Goal: Task Accomplishment & Management: Use online tool/utility

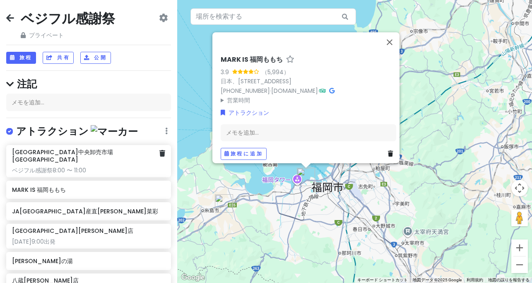
click at [58, 156] on div "[GEOGRAPHIC_DATA]中央卸売市場[GEOGRAPHIC_DATA] ベジフル感謝祭8:00 〜 11:00" at bounding box center [88, 161] width 153 height 26
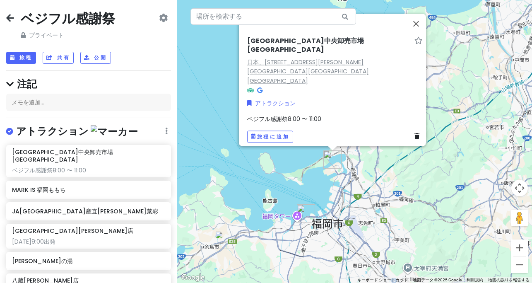
click at [283, 74] on font "日本、[STREET_ADDRESS][PERSON_NAME] [GEOGRAPHIC_DATA][GEOGRAPHIC_DATA][GEOGRAPHIC_…" at bounding box center [308, 71] width 122 height 27
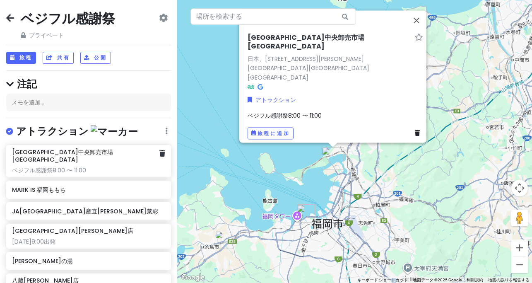
scroll to position [154, 0]
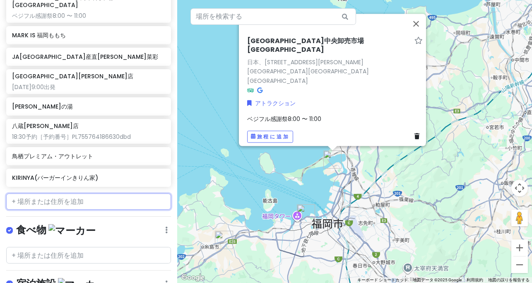
click at [31, 193] on input "text" at bounding box center [88, 201] width 165 height 17
paste input "[GEOGRAPHIC_DATA]([GEOGRAPHIC_DATA][GEOGRAPHIC_DATA])"
type input "[GEOGRAPHIC_DATA]([GEOGRAPHIC_DATA][GEOGRAPHIC_DATA])"
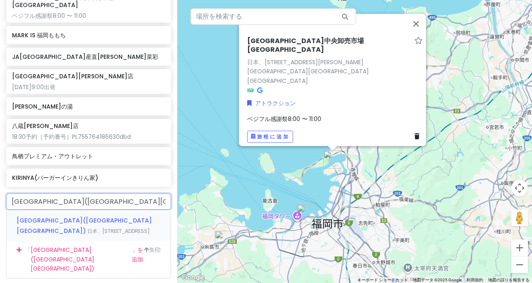
click at [52, 216] on font "[GEOGRAPHIC_DATA]([GEOGRAPHIC_DATA][GEOGRAPHIC_DATA])" at bounding box center [84, 225] width 135 height 19
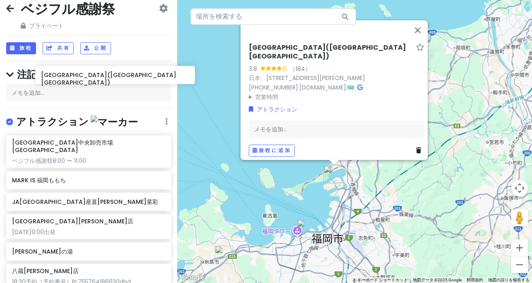
scroll to position [7, 0]
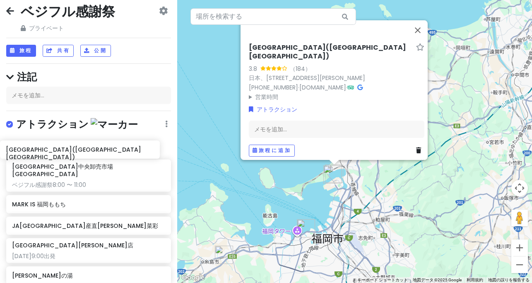
drag, startPoint x: 110, startPoint y: 125, endPoint x: 60, endPoint y: 156, distance: 59.2
click at [60, 156] on div "[GEOGRAPHIC_DATA]中央卸売市場[GEOGRAPHIC_DATA] ベジフル感謝祭8:00 〜 11:00 MARK IS 福岡ももち JA[G…" at bounding box center [88, 248] width 177 height 221
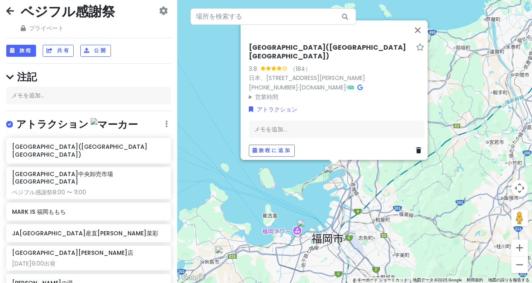
click at [60, 183] on div "[GEOGRAPHIC_DATA]([GEOGRAPHIC_DATA][GEOGRAPHIC_DATA]) [GEOGRAPHIC_DATA]中央卸売市場[G…" at bounding box center [88, 252] width 177 height 228
click at [61, 180] on div "[GEOGRAPHIC_DATA]中央卸売市場[GEOGRAPHIC_DATA] ベジフル感謝祭8:00 〜 11:00" at bounding box center [88, 183] width 165 height 33
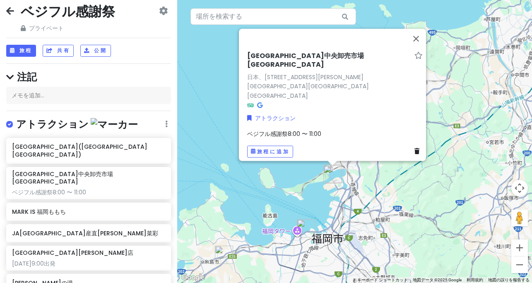
click at [323, 129] on div "ベジフル感謝祭8:00 〜 11:00" at bounding box center [334, 133] width 175 height 9
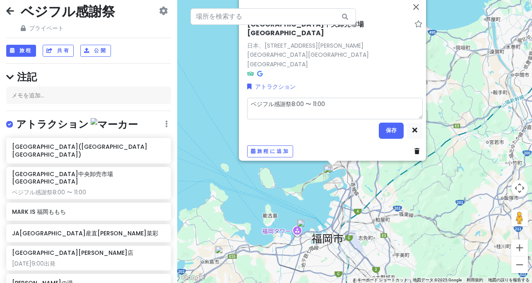
drag, startPoint x: 336, startPoint y: 97, endPoint x: 240, endPoint y: 93, distance: 95.6
click at [244, 93] on div "[GEOGRAPHIC_DATA]中央卸売市場[GEOGRAPHIC_DATA] 日本、[STREET_ADDRESS][PERSON_NAME] [GEOG…" at bounding box center [335, 89] width 182 height 144
click at [119, 148] on h6 "[GEOGRAPHIC_DATA]([GEOGRAPHIC_DATA][GEOGRAPHIC_DATA])" at bounding box center [85, 150] width 147 height 15
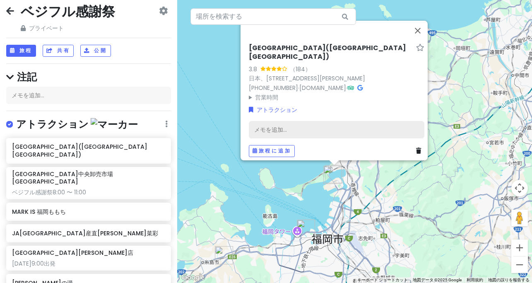
click at [297, 122] on div "メモを追加..." at bounding box center [336, 129] width 175 height 17
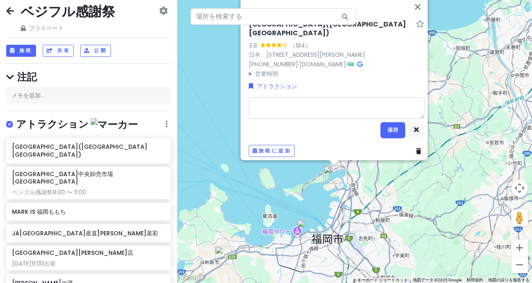
type textarea "x"
type textarea "ベジフル感謝祭8:00 〜 11:00"
click at [387, 129] on button "保存" at bounding box center [392, 130] width 25 height 17
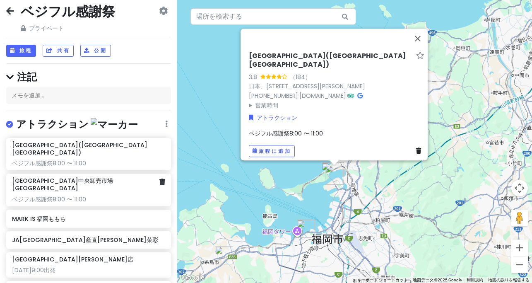
click at [81, 195] on font "ベジフル感謝祭8:00 〜 11:00" at bounding box center [49, 199] width 74 height 8
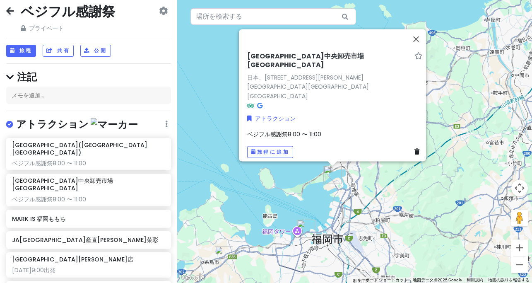
click at [414, 148] on icon at bounding box center [416, 151] width 5 height 6
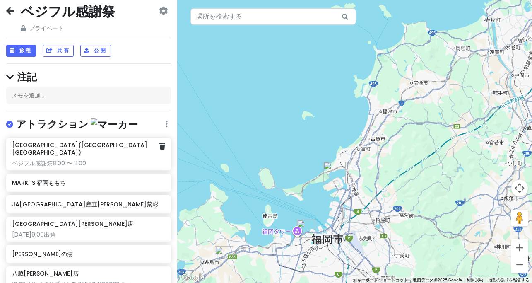
click at [88, 159] on div "ベジフル感謝祭8:00 〜 11:00" at bounding box center [88, 162] width 153 height 7
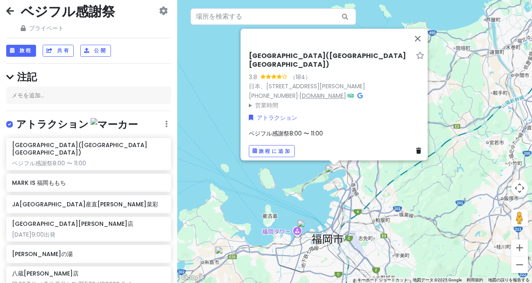
click at [310, 93] on font "[DOMAIN_NAME]" at bounding box center [322, 95] width 47 height 8
click at [281, 129] on font "ベジフル感謝祭8:00 〜 11:00" at bounding box center [286, 133] width 74 height 8
type textarea "x"
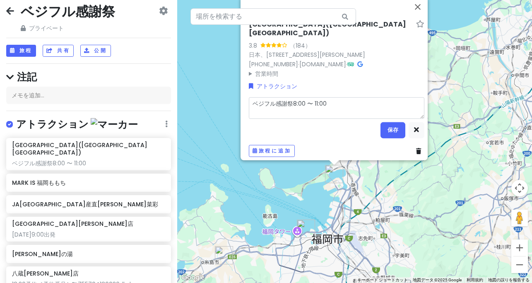
drag, startPoint x: 248, startPoint y: 99, endPoint x: 287, endPoint y: 102, distance: 38.6
click at [289, 103] on textarea "ベジフル感謝祭8:00 〜 11:00" at bounding box center [336, 107] width 175 height 21
